Goal: Transaction & Acquisition: Purchase product/service

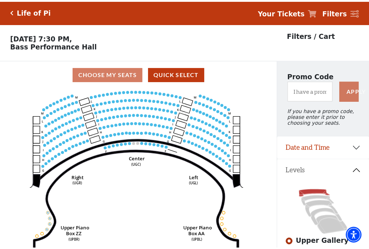
scroll to position [34, 0]
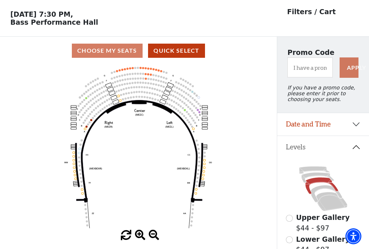
scroll to position [34, 0]
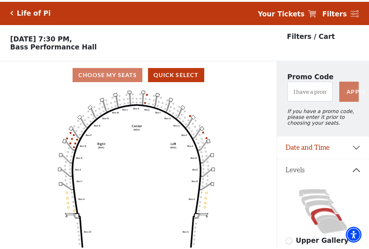
scroll to position [34, 0]
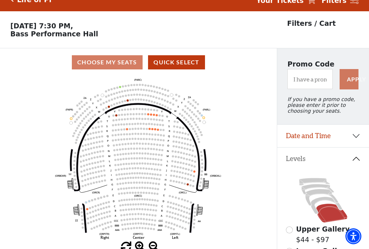
scroll to position [34, 0]
